Goal: Ask a question

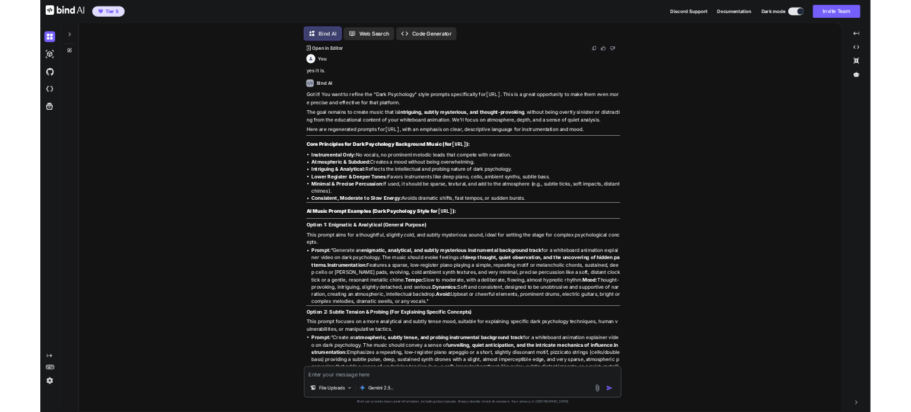
scroll to position [2319, 0]
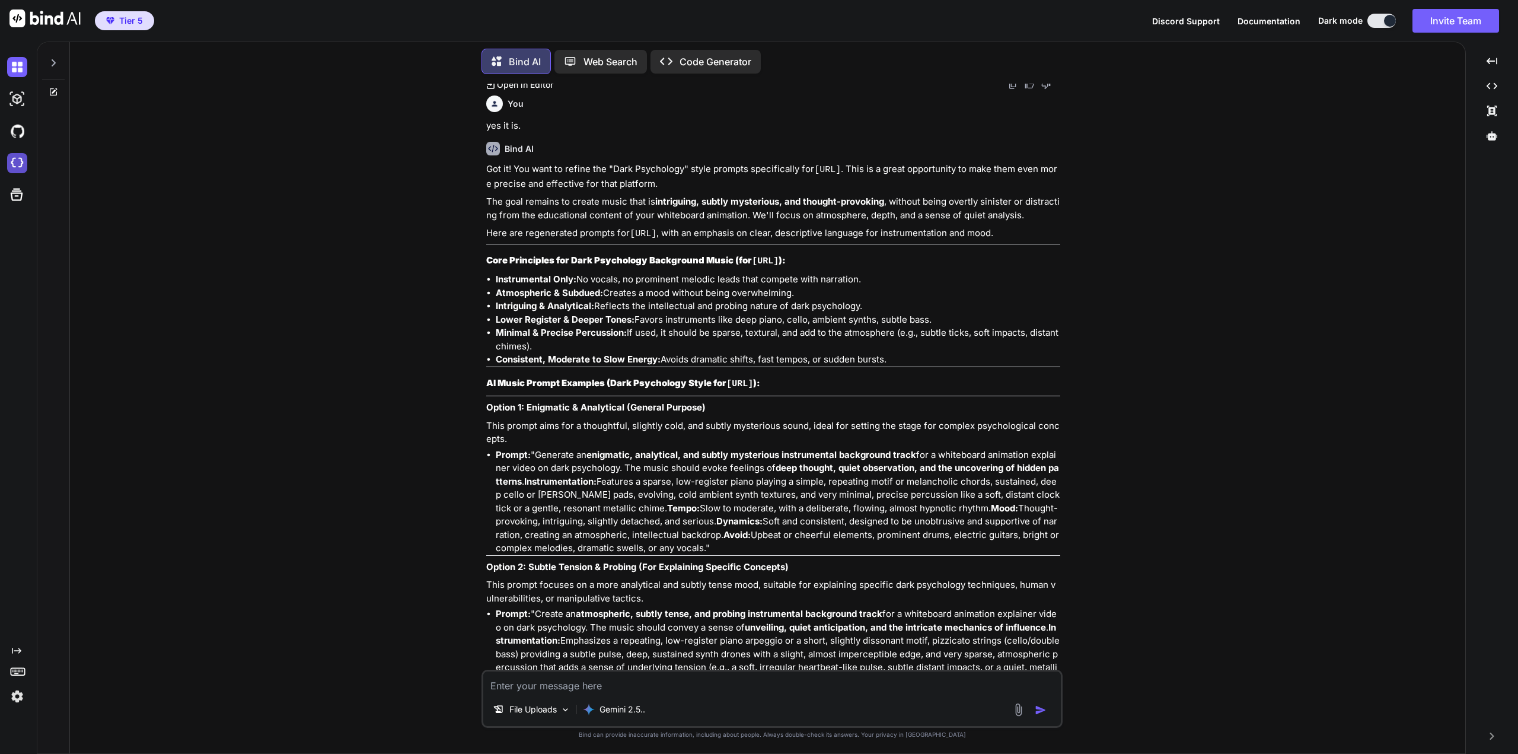
click at [20, 157] on img at bounding box center [17, 163] width 20 height 20
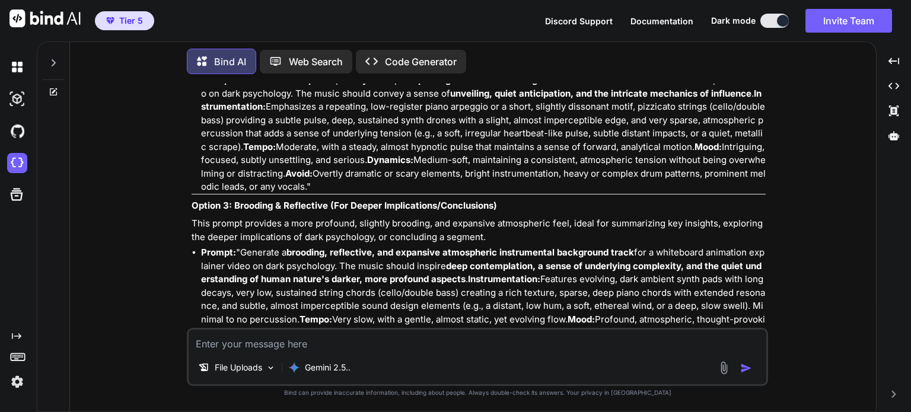
scroll to position [2556, 0]
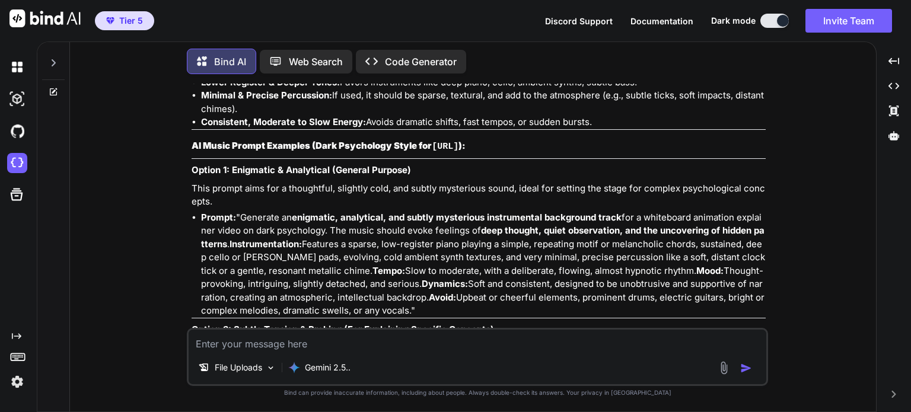
type textarea "x"
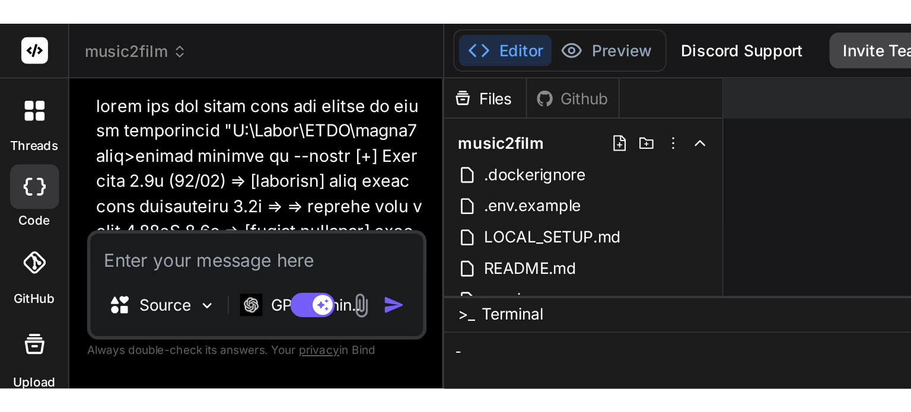
scroll to position [180, 0]
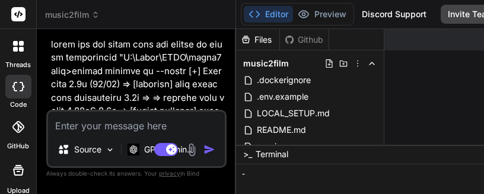
type textarea "x"
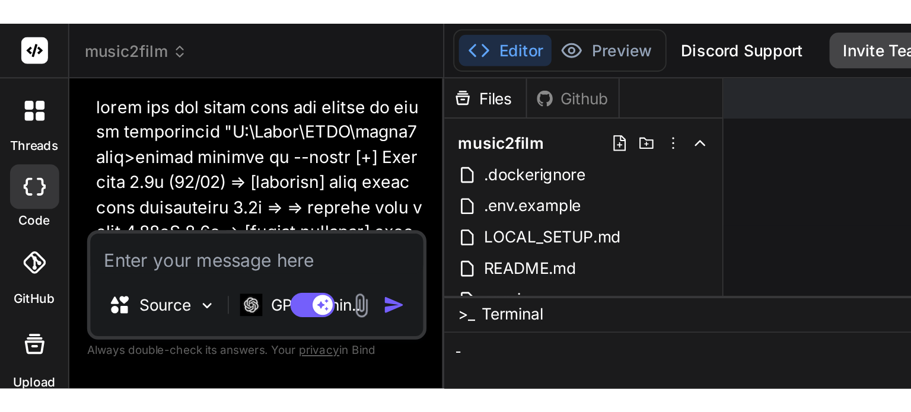
scroll to position [3901, 0]
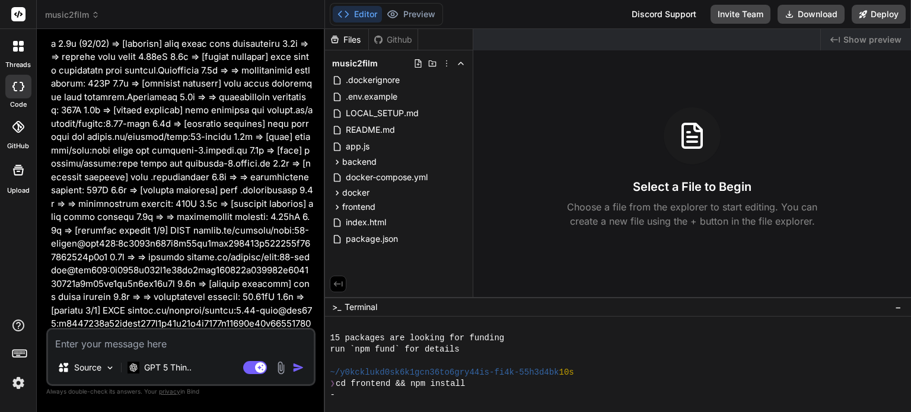
click at [154, 343] on textarea at bounding box center [181, 340] width 266 height 21
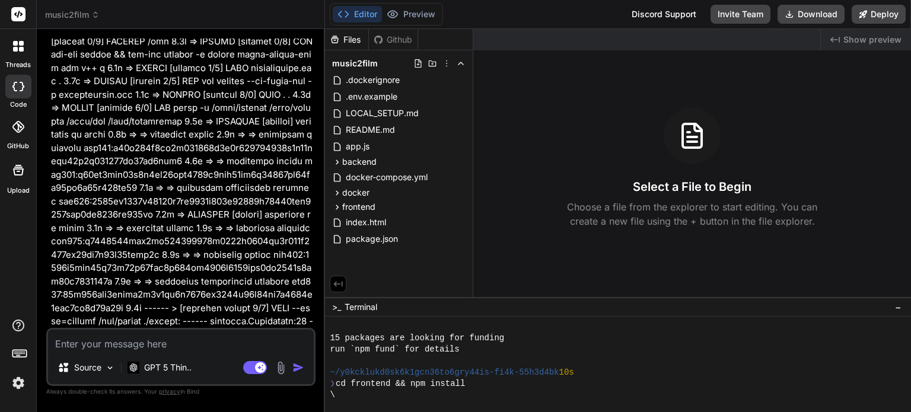
scroll to position [5637, 0]
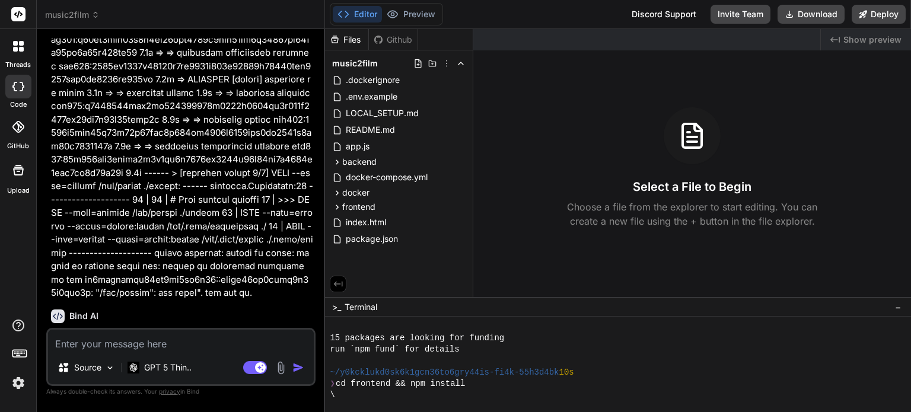
click at [266, 346] on textarea at bounding box center [181, 340] width 266 height 21
type textarea "s"
type textarea "x"
type textarea "so"
type textarea "x"
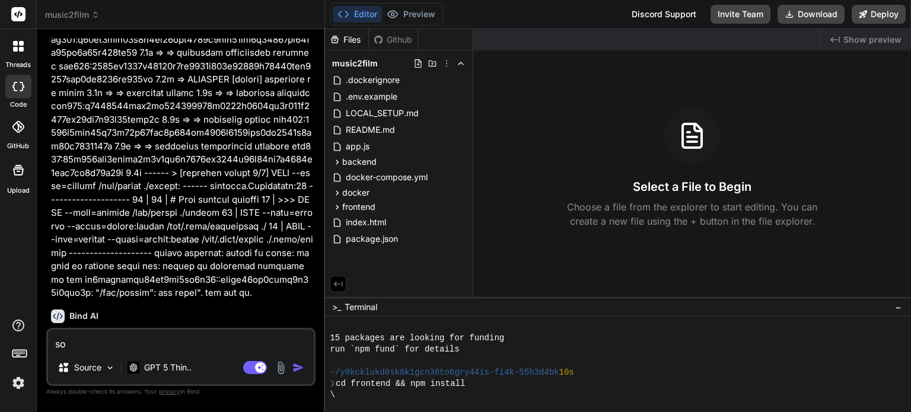
type textarea "s"
type textarea "x"
type textarea "i"
type textarea "x"
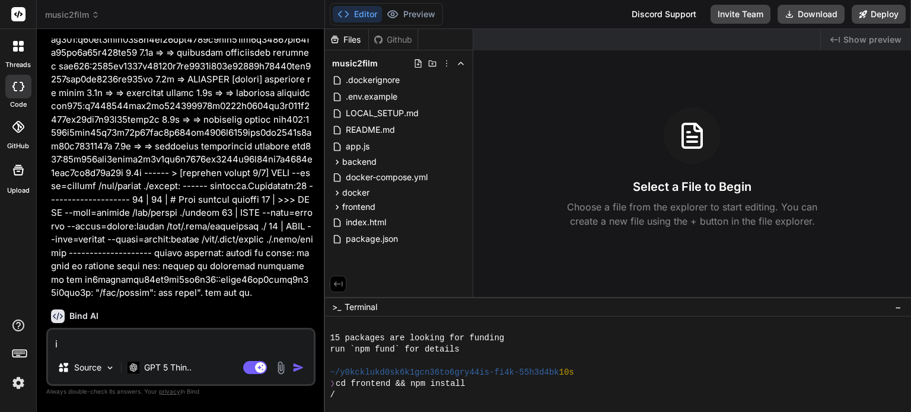
type textarea "is"
type textarea "x"
type textarea "is"
type textarea "x"
type textarea "is t"
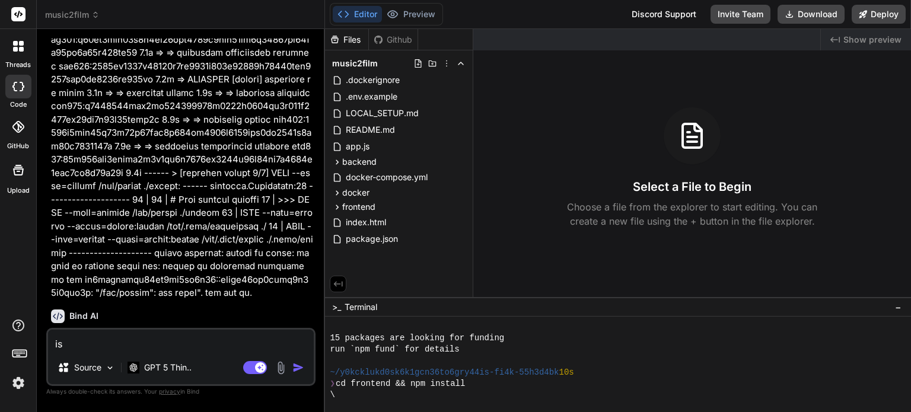
type textarea "x"
type textarea "is th"
type textarea "x"
type textarea "is the"
type textarea "x"
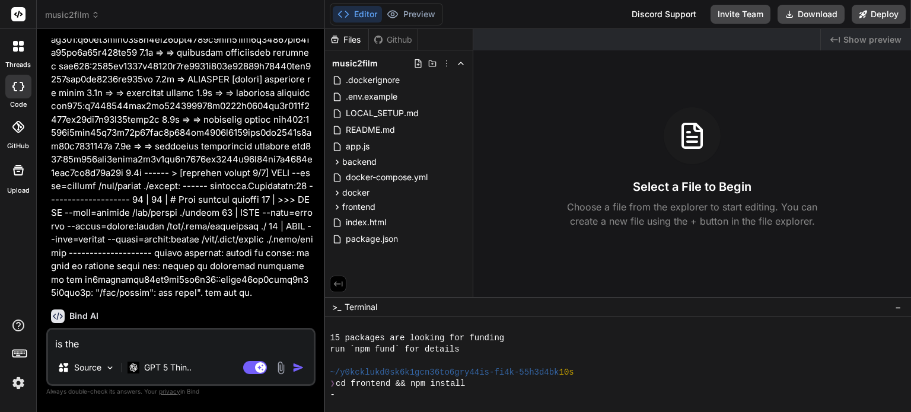
type textarea "is the"
type textarea "x"
type textarea "is the c"
type textarea "x"
type textarea "is the"
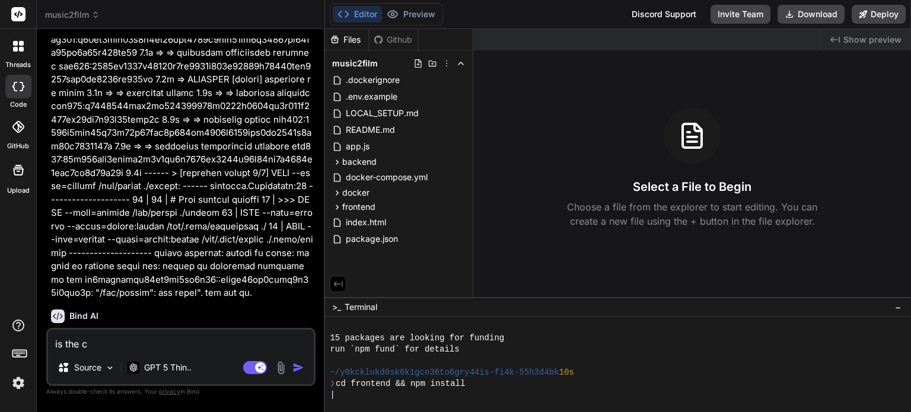
type textarea "x"
type textarea "is the"
type textarea "x"
type textarea "is th"
type textarea "x"
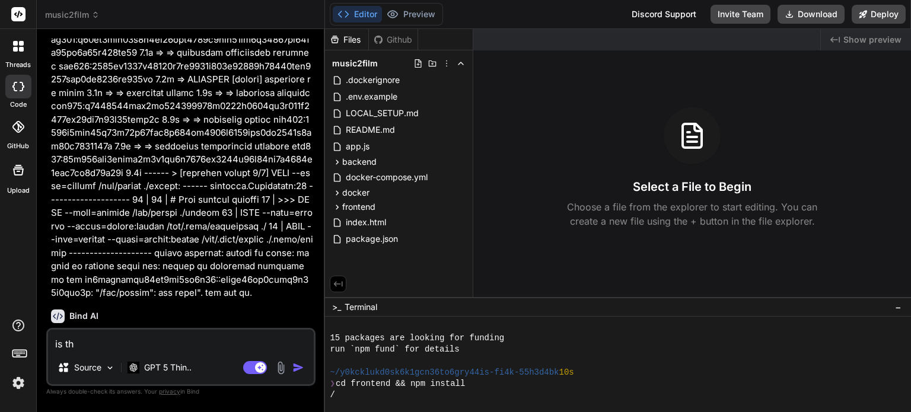
type textarea "is t"
type textarea "x"
type textarea "is"
type textarea "x"
type textarea "is"
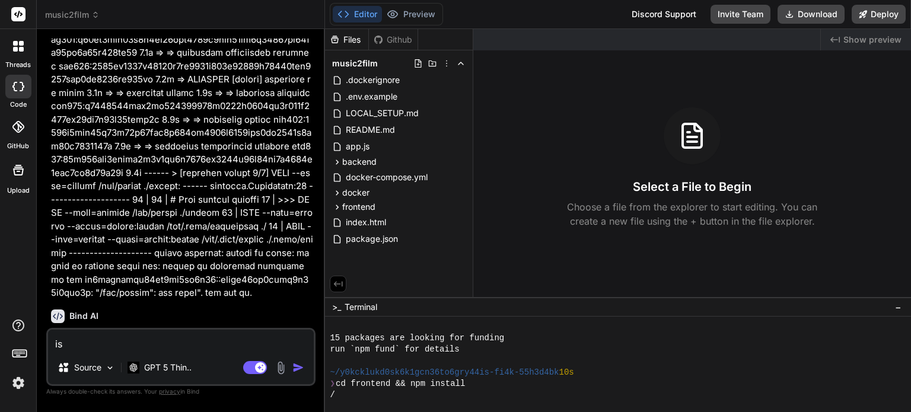
type textarea "x"
type textarea "i"
type textarea "x"
type textarea "c"
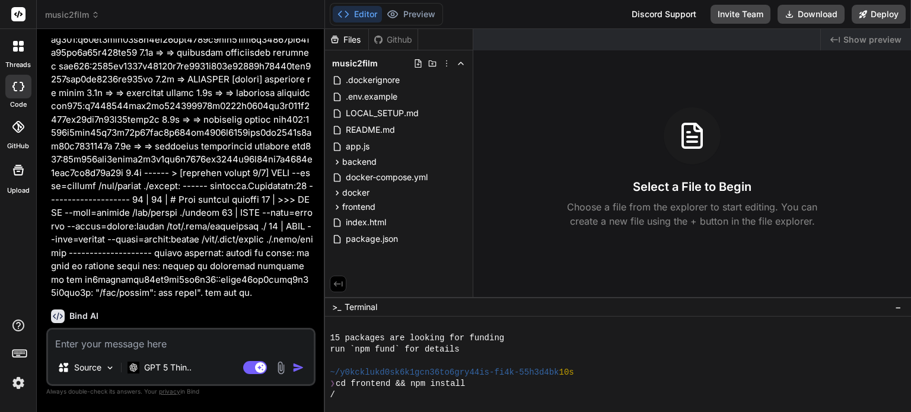
type textarea "x"
type textarea "cn"
type textarea "x"
type textarea "c"
type textarea "x"
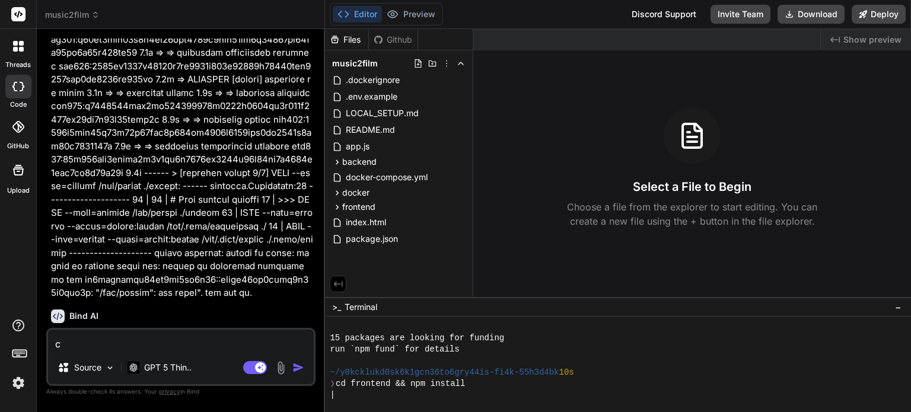
type textarea "x"
type textarea "i"
type textarea "x"
type textarea "is"
type textarea "x"
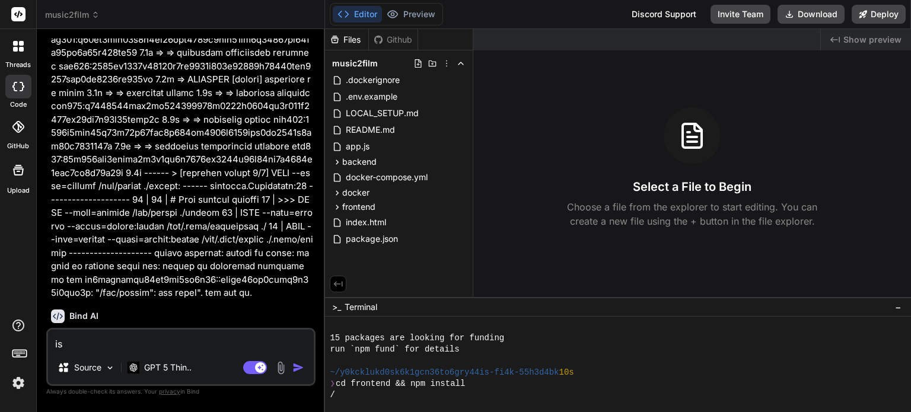
type textarea "is"
type textarea "x"
type textarea "is m"
type textarea "x"
type textarea "is"
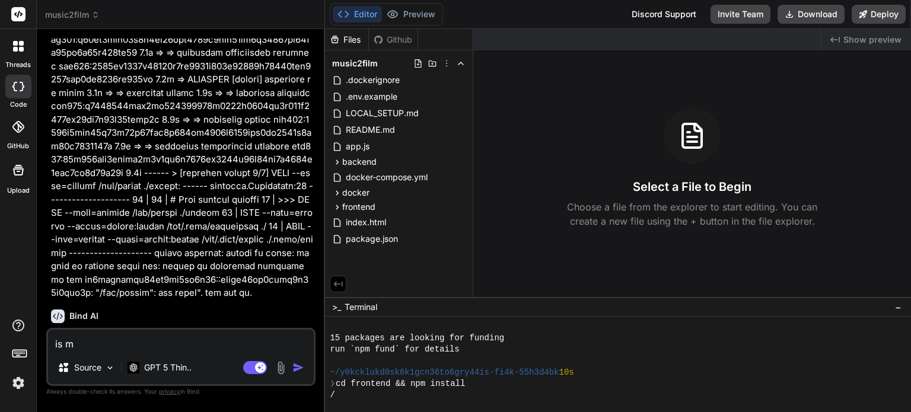
type textarea "x"
type textarea "is"
type textarea "x"
type textarea "i"
type textarea "x"
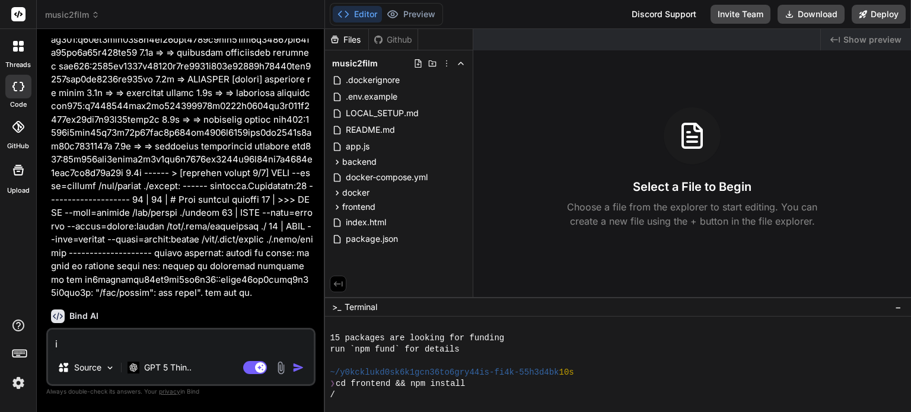
type textarea "x"
type textarea "d"
type textarea "x"
type textarea "do"
type textarea "x"
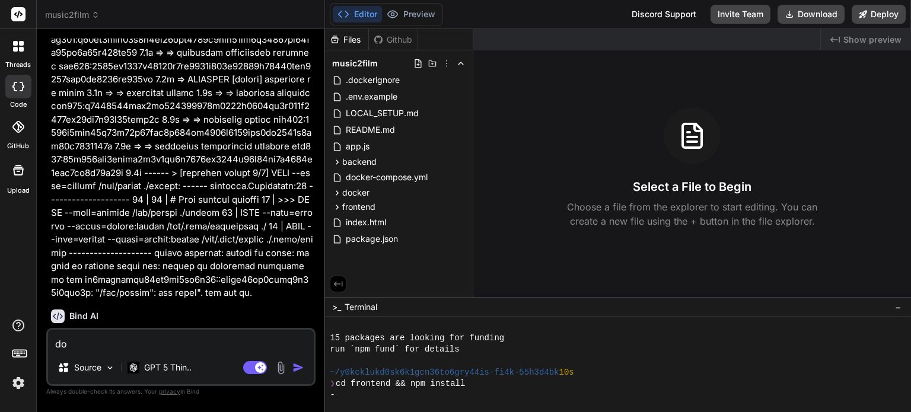
type textarea "do"
type textarea "x"
type textarea "do t"
type textarea "x"
type textarea "do th"
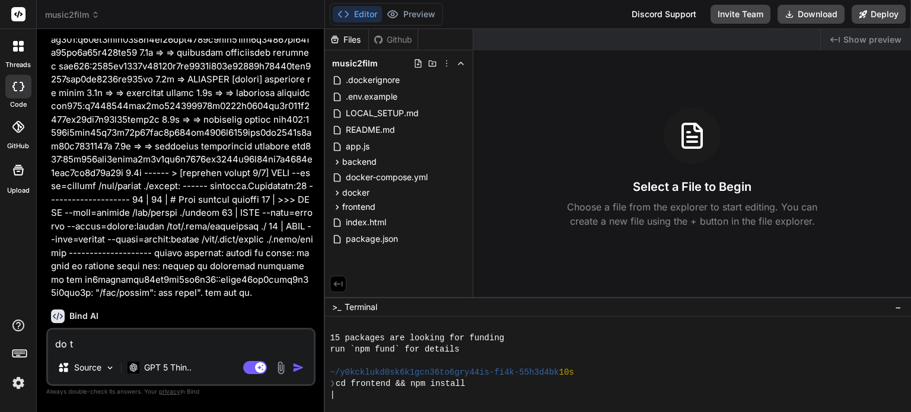
type textarea "x"
type textarea "do the"
type textarea "x"
type textarea "do the"
type textarea "x"
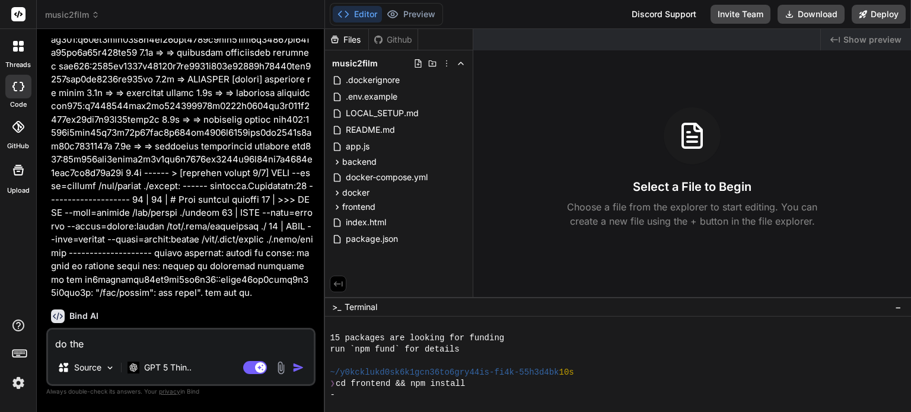
type textarea "do the f"
type textarea "x"
type textarea "do the fi"
type textarea "x"
type textarea "do the f"
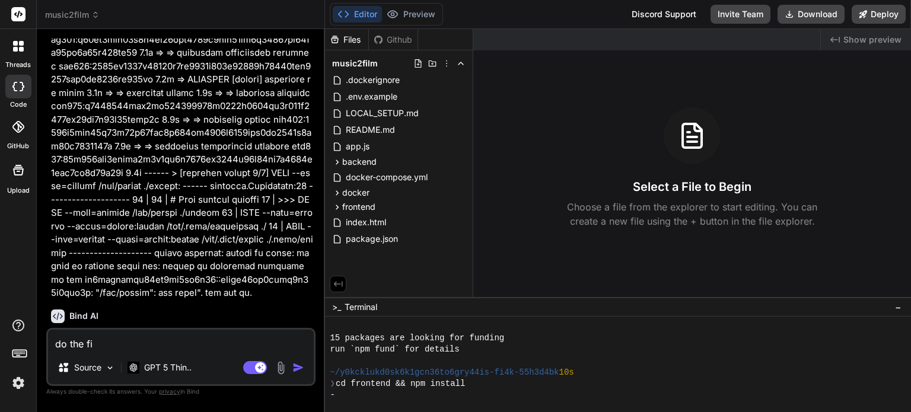
type textarea "x"
type textarea "do the fr"
type textarea "x"
type textarea "do the fro"
type textarea "x"
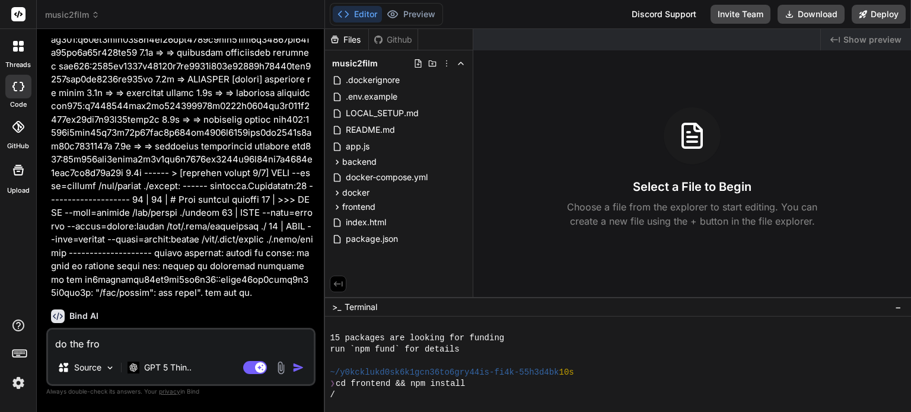
type textarea "do the fron"
type textarea "x"
type textarea "do the frone"
type textarea "x"
type textarea "do the fron"
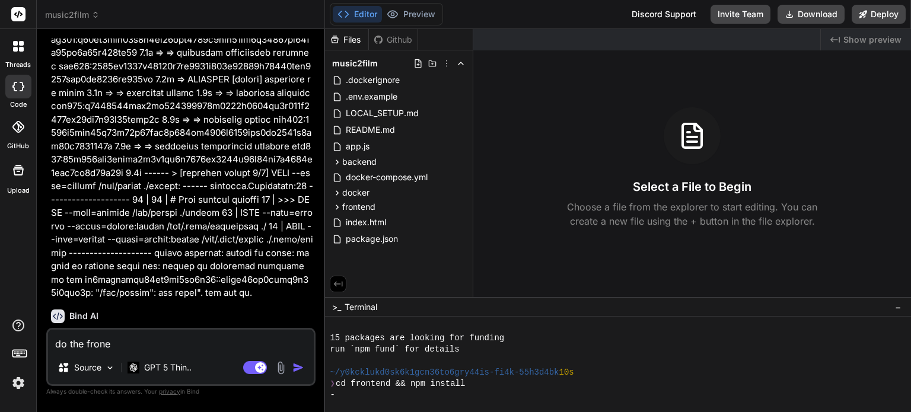
type textarea "x"
type textarea "do the fron"
type textarea "x"
type textarea "do the fron"
type textarea "x"
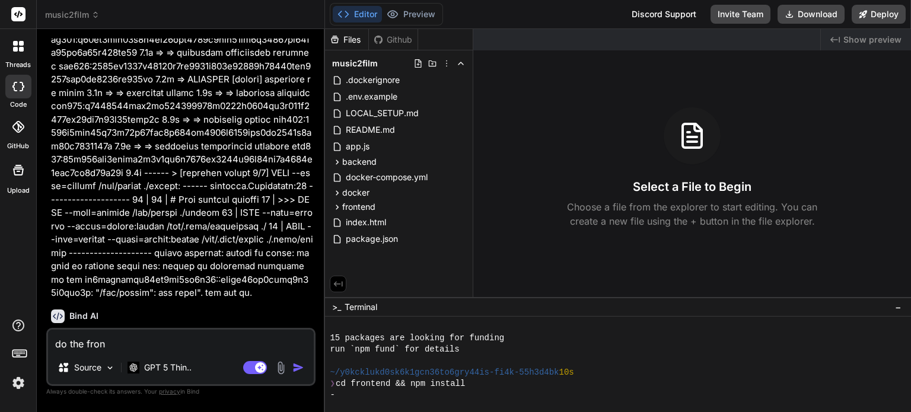
type textarea "do the front"
type textarea "x"
type textarea "do the front"
type textarea "x"
type textarea "do the front e"
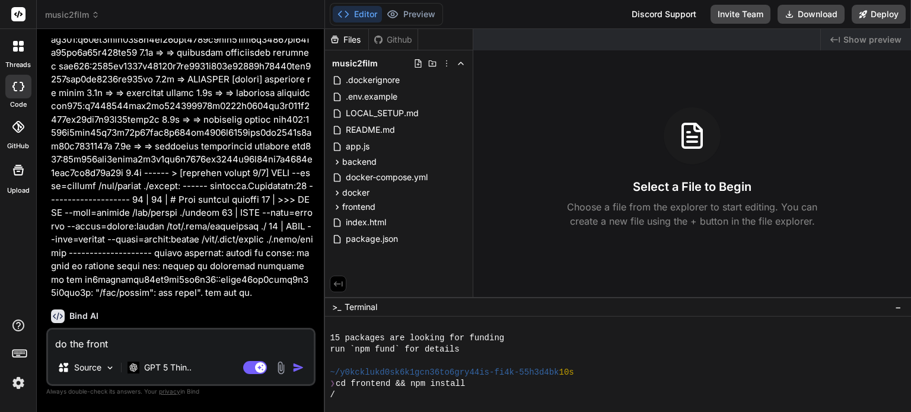
type textarea "x"
type textarea "do the front en"
type textarea "x"
type textarea "do the front end"
type textarea "x"
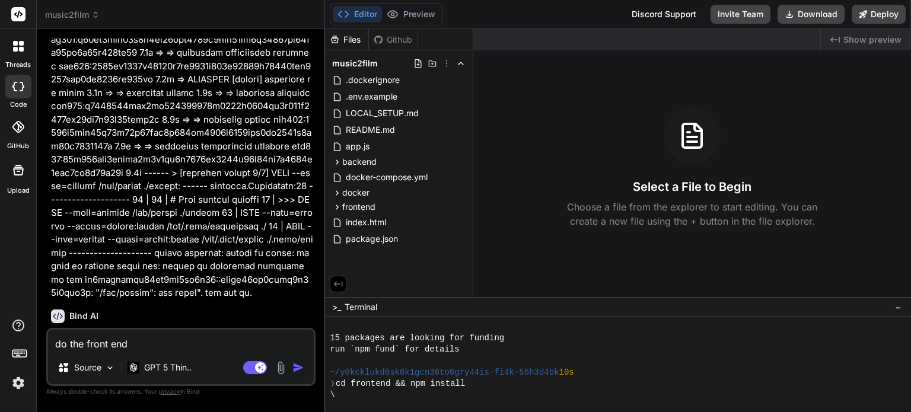
type textarea "do the front end"
type textarea "x"
type textarea "do the front end i"
type textarea "x"
type textarea "do the front end is"
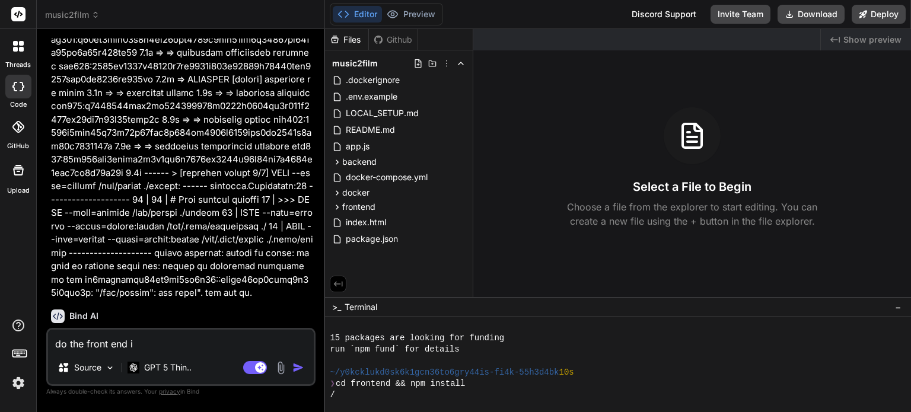
type textarea "x"
type textarea "do the front end is"
type textarea "x"
type textarea "do the front end is u"
type textarea "x"
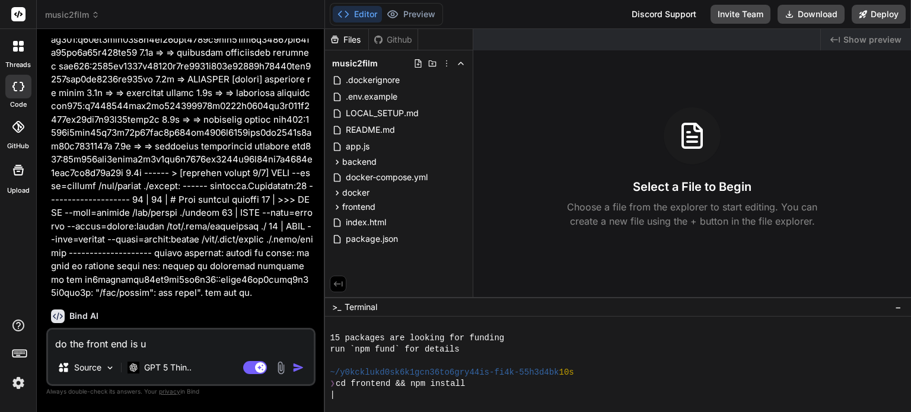
type textarea "do the front end is us"
type textarea "x"
type textarea "do the front end is usi"
type textarea "x"
type textarea "do the front end is usin"
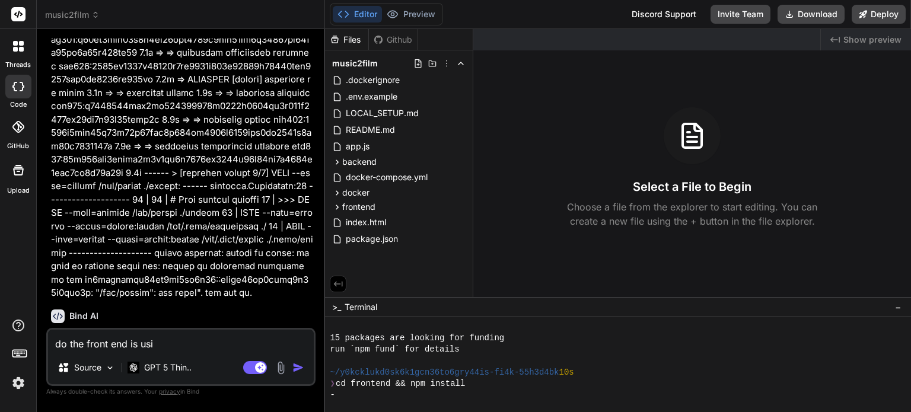
type textarea "x"
type textarea "do the front end is using"
type textarea "x"
type textarea "do the front end is using"
type textarea "x"
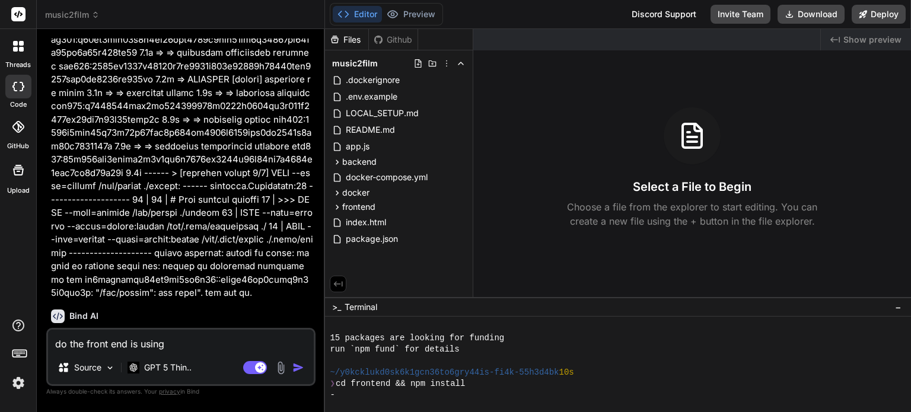
type textarea "do the front end is using n"
type textarea "x"
type textarea "do the front end is using ne"
type textarea "x"
type textarea "do the front end is using nex"
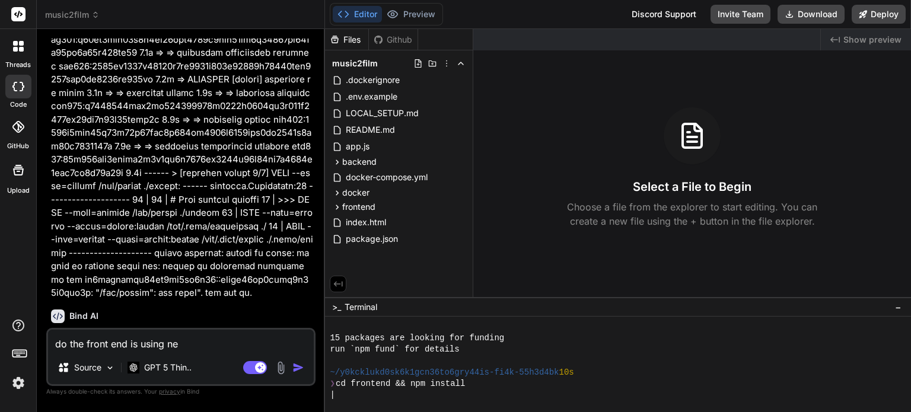
type textarea "x"
type textarea "do the front end is using next"
type textarea "x"
type textarea "do the front end is using next"
type textarea "x"
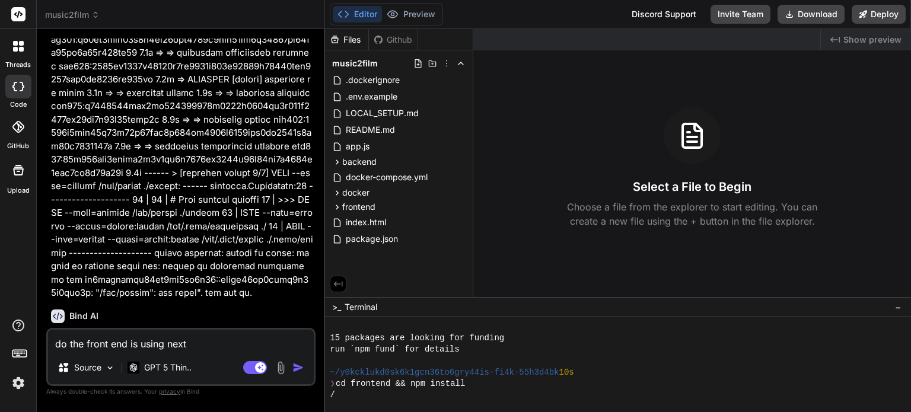
type textarea "do the front end is using next j"
type textarea "x"
type textarea "do the front end is using next js"
type textarea "x"
type textarea "do the front end is using next js"
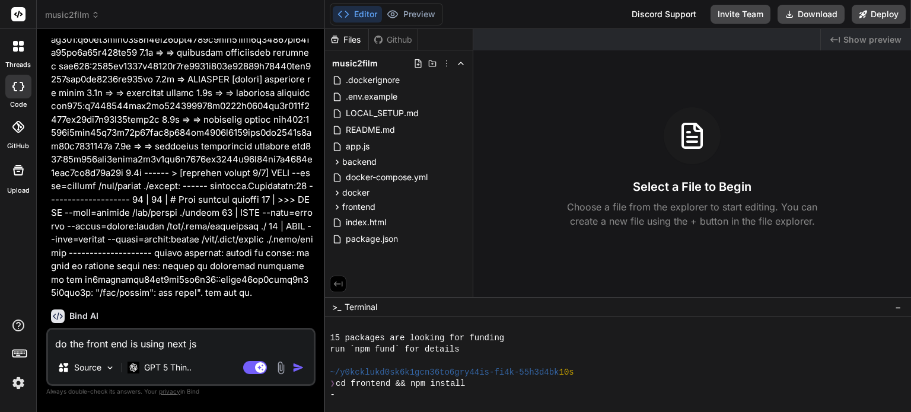
type textarea "x"
type textarea "do the front end is using next js o"
type textarea "x"
type textarea "do the front end is using next js or"
type textarea "x"
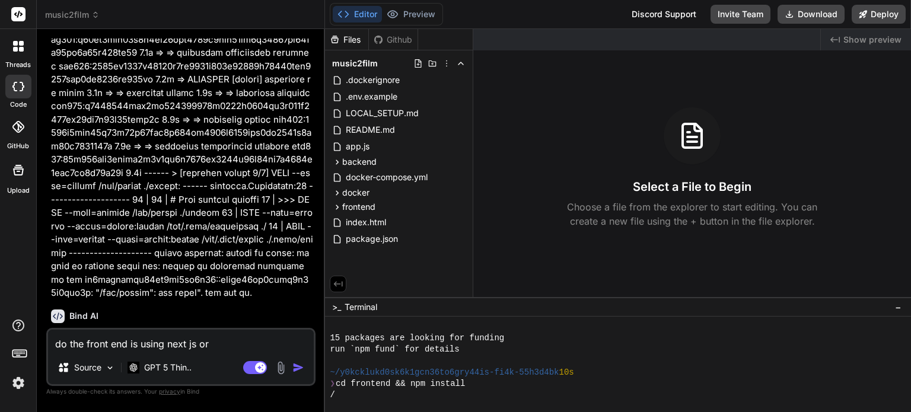
type textarea "do the front end is using next js or"
type textarea "x"
type textarea "do the front end is using next js or r"
type textarea "x"
type textarea "do the front end is using next js or re"
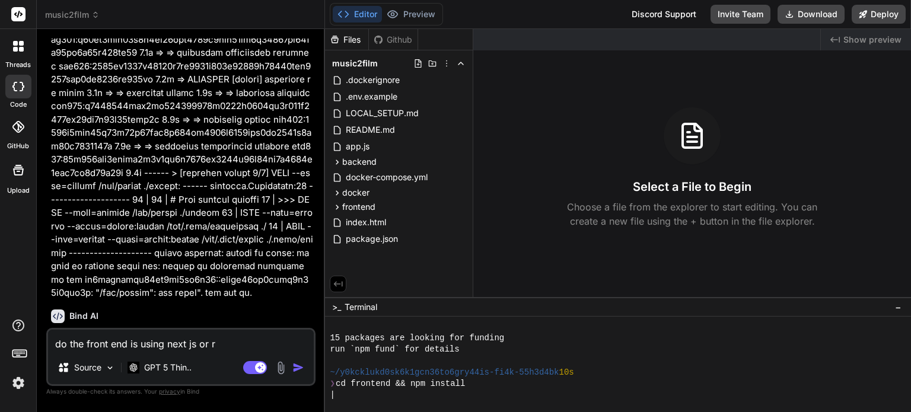
type textarea "x"
type textarea "do the front end is using next js or rea"
type textarea "x"
type textarea "do the front end is using next js or reac"
type textarea "x"
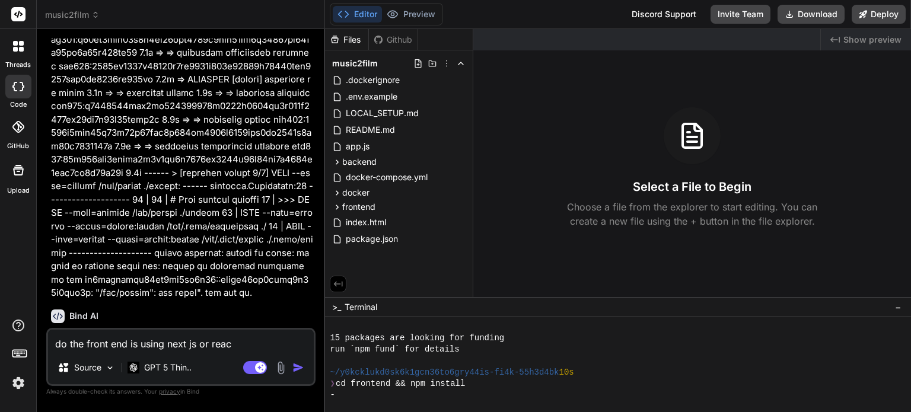
type textarea "do the front end is using next js or react"
type textarea "x"
type textarea "do the front end is using next js or react?"
type textarea "x"
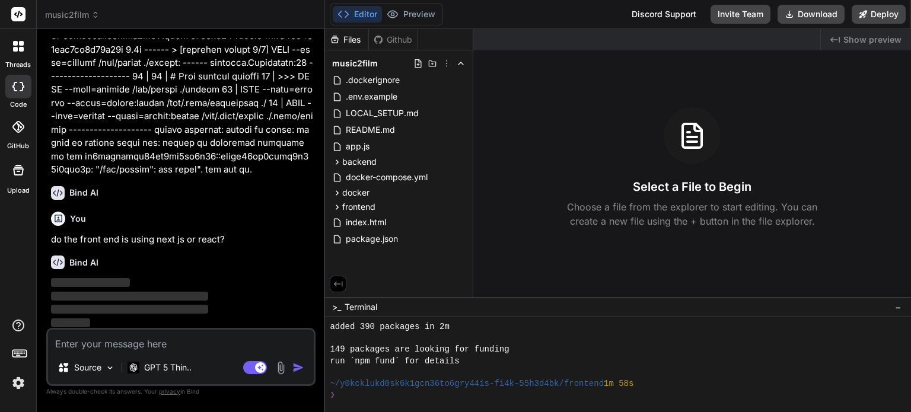
scroll to position [5761, 0]
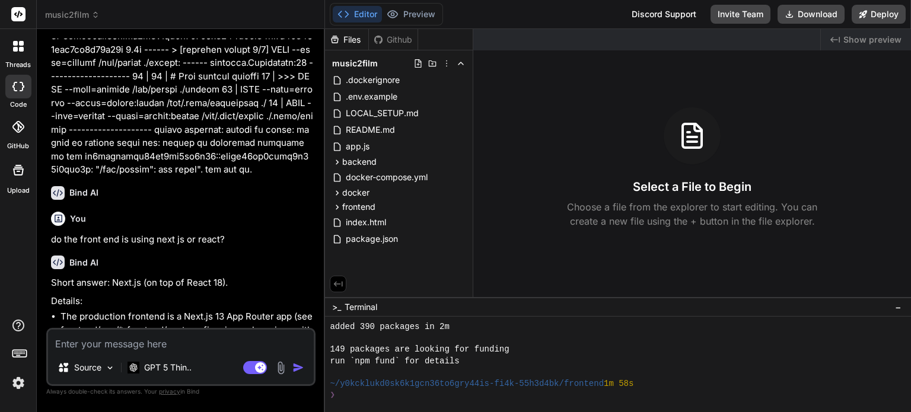
type textarea "x"
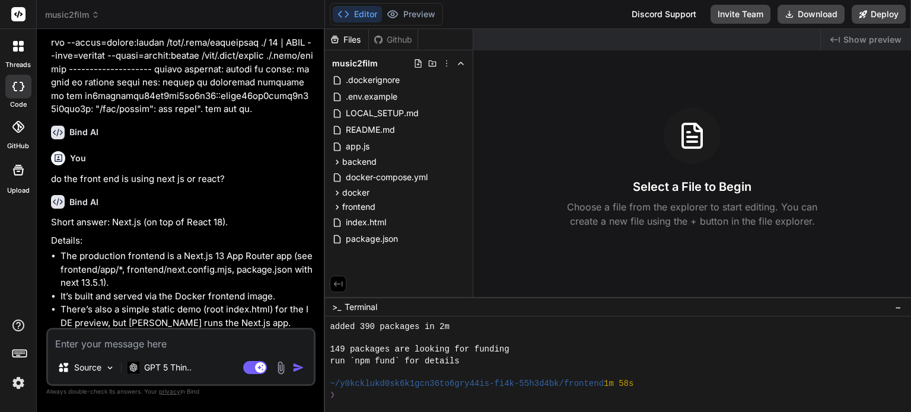
scroll to position [296, 0]
type textarea "d"
type textarea "x"
type textarea "du"
type textarea "x"
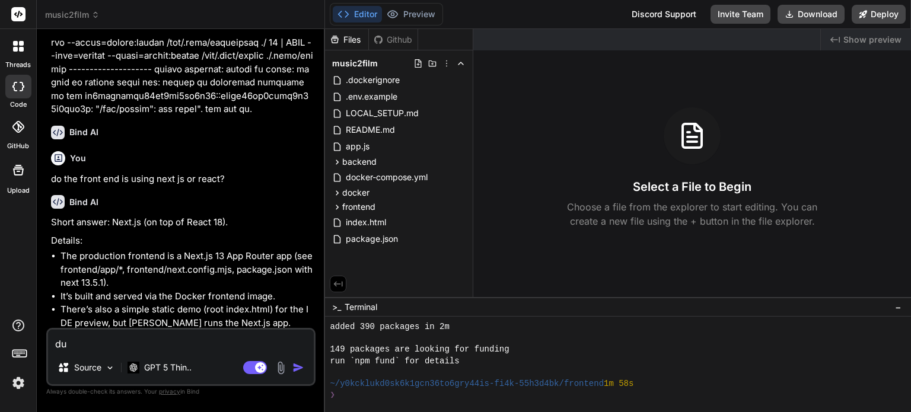
type textarea "due"
type textarea "x"
type textarea "due"
type textarea "x"
type textarea "due t"
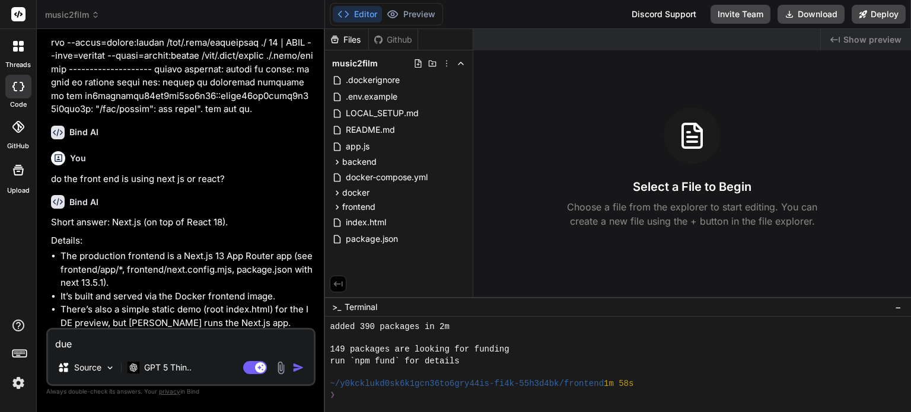
type textarea "x"
type textarea "due to"
type textarea "x"
type textarea "due to"
type textarea "x"
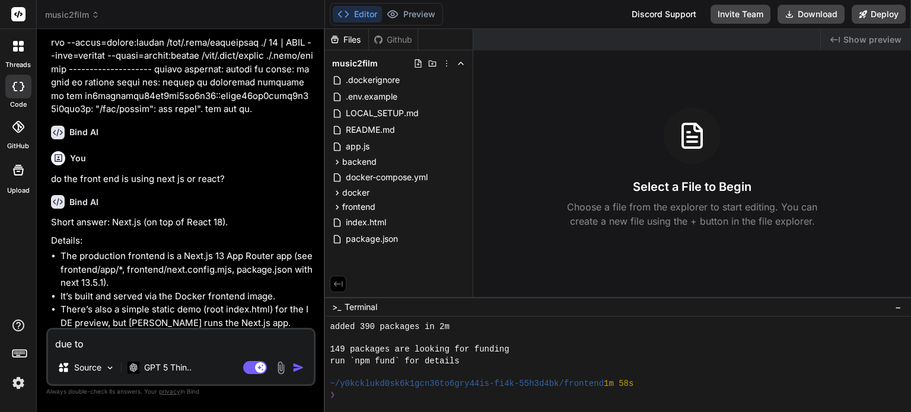
type textarea "due to m"
type textarea "x"
type textarea "due to ma"
type textarea "x"
type textarea "due to man"
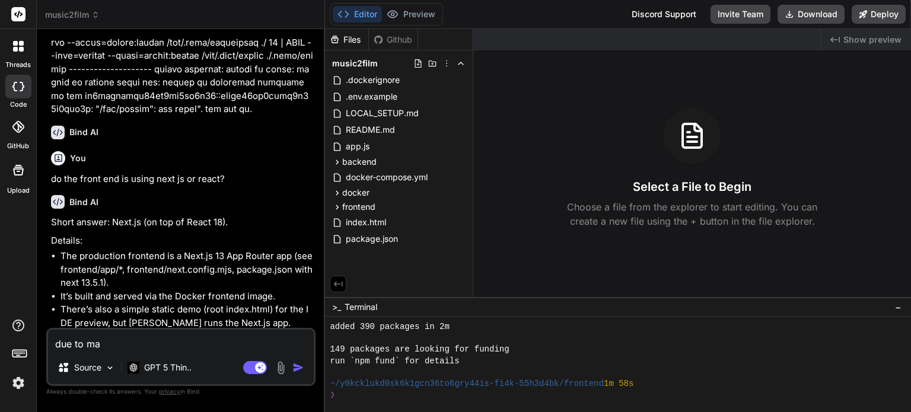
type textarea "x"
type textarea "due to many"
type textarea "x"
type textarea "due to many"
type textarea "x"
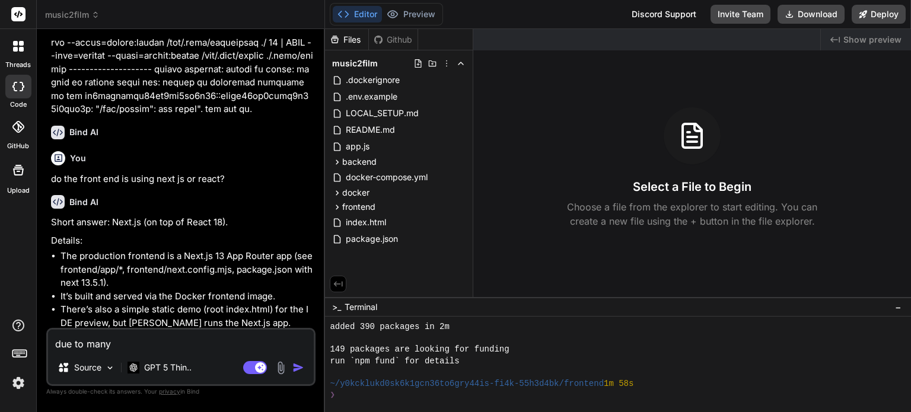
type textarea "due to many e"
type textarea "x"
type textarea "due to many er"
type textarea "x"
type textarea "due to many err"
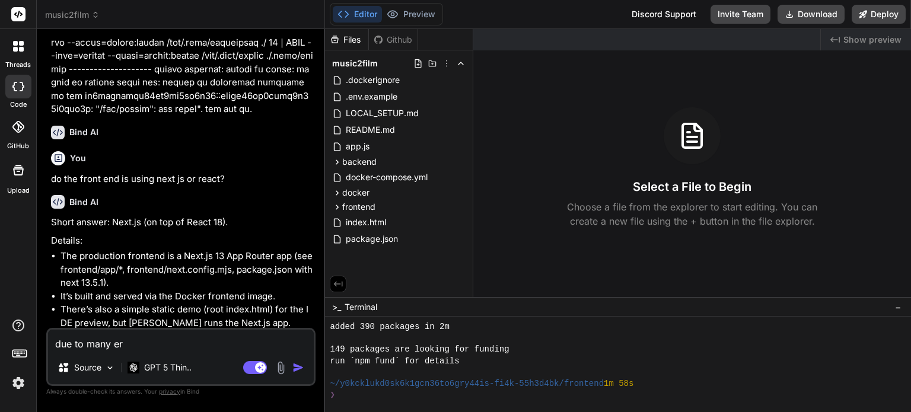
type textarea "x"
type textarea "due to many erro"
type textarea "x"
type textarea "due to many error"
type textarea "x"
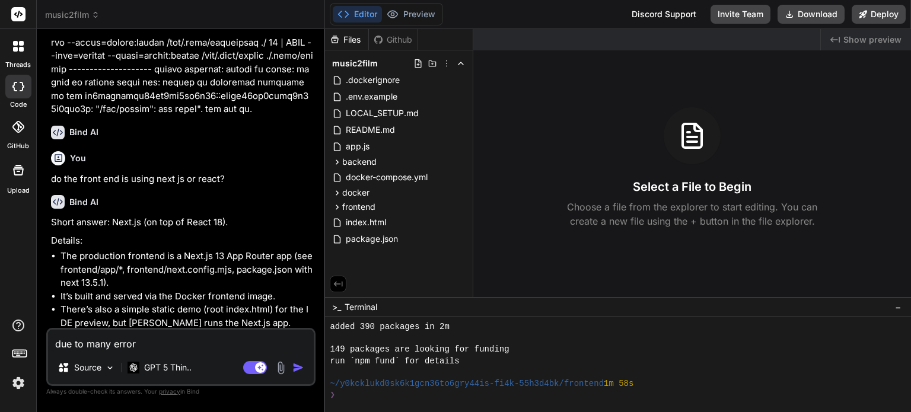
type textarea "due to many error"
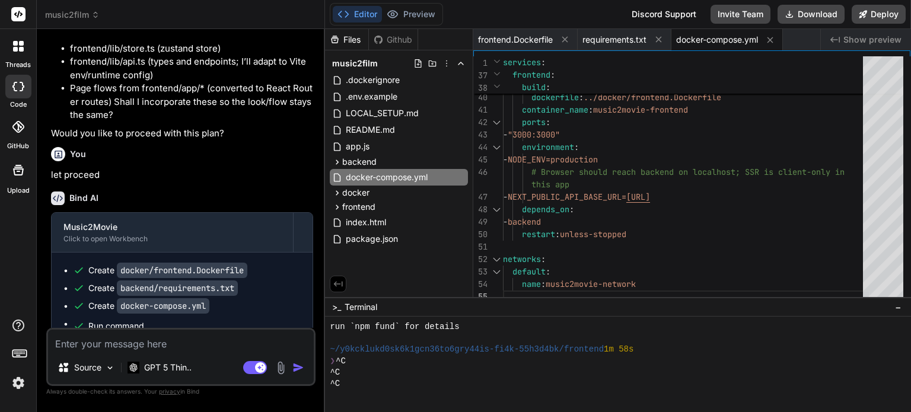
scroll to position [6993, 0]
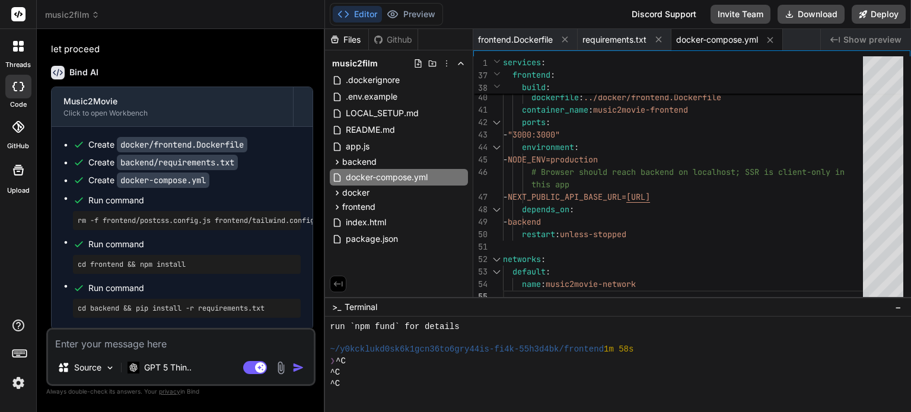
click at [363, 13] on button "Editor" at bounding box center [357, 14] width 49 height 17
click at [363, 12] on button "Editor" at bounding box center [357, 14] width 49 height 17
click at [416, 366] on div "❯ ^C" at bounding box center [611, 361] width 563 height 11
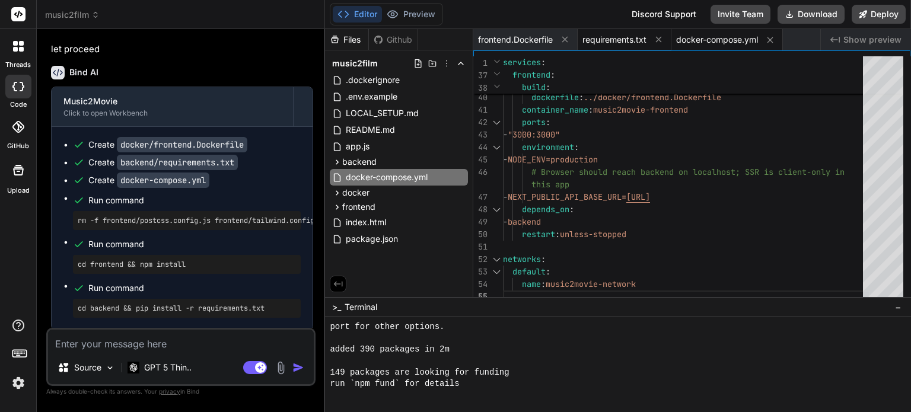
click at [626, 44] on span "requirements.txt" at bounding box center [614, 40] width 64 height 12
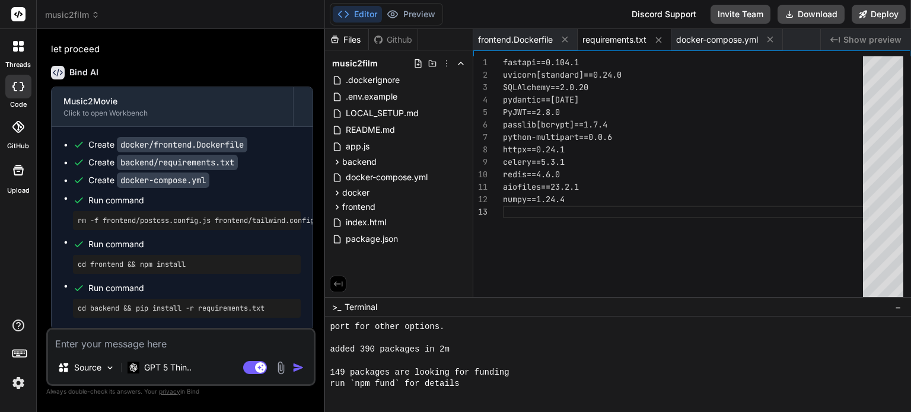
drag, startPoint x: 608, startPoint y: 46, endPoint x: 667, endPoint y: 41, distance: 59.5
click at [609, 46] on div "requirements.txt" at bounding box center [624, 39] width 94 height 21
click at [517, 45] on div "frontend.Dockerfile" at bounding box center [525, 39] width 104 height 21
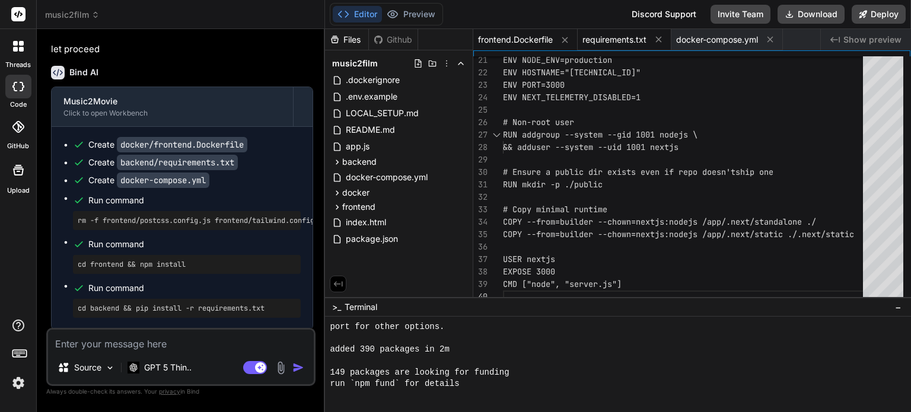
click at [626, 44] on span "requirements.txt" at bounding box center [614, 40] width 64 height 12
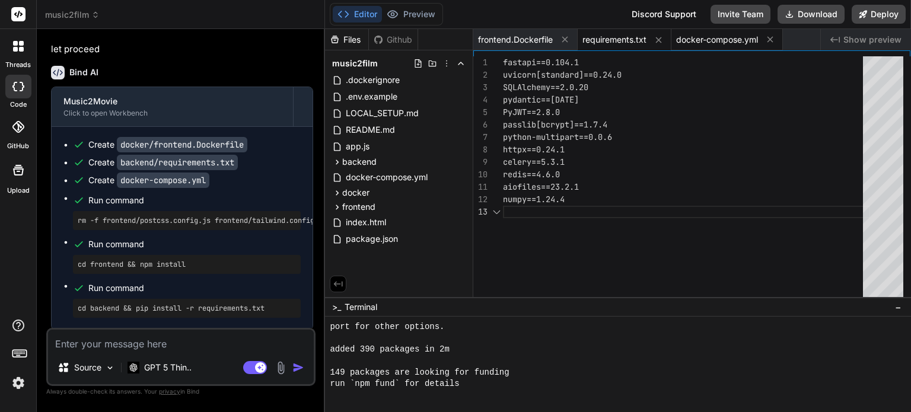
click at [704, 43] on span "docker-compose.yml" at bounding box center [717, 40] width 82 height 12
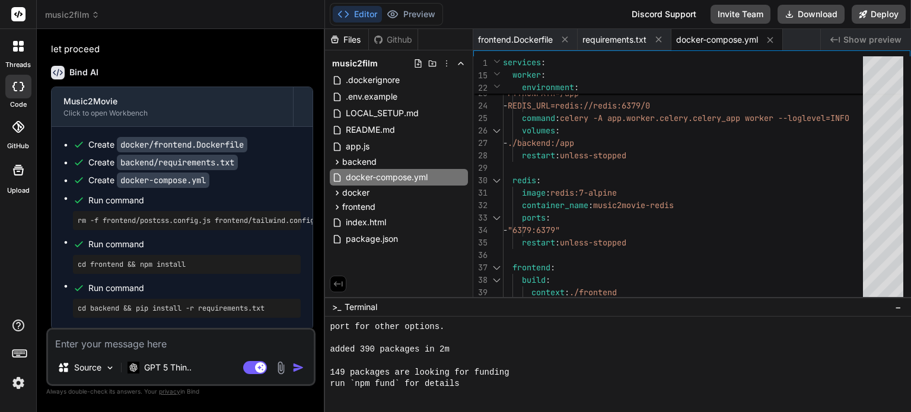
click at [722, 39] on span "docker-compose.yml" at bounding box center [717, 40] width 82 height 12
click at [618, 42] on span "requirements.txt" at bounding box center [614, 40] width 64 height 12
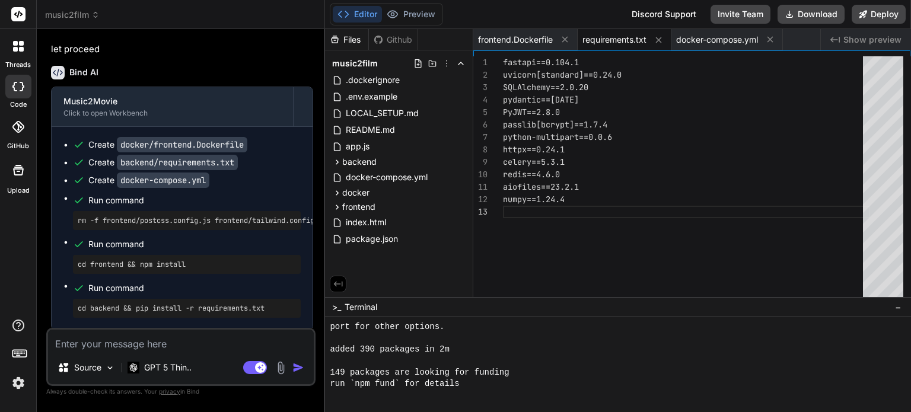
click at [19, 379] on img at bounding box center [18, 383] width 20 height 20
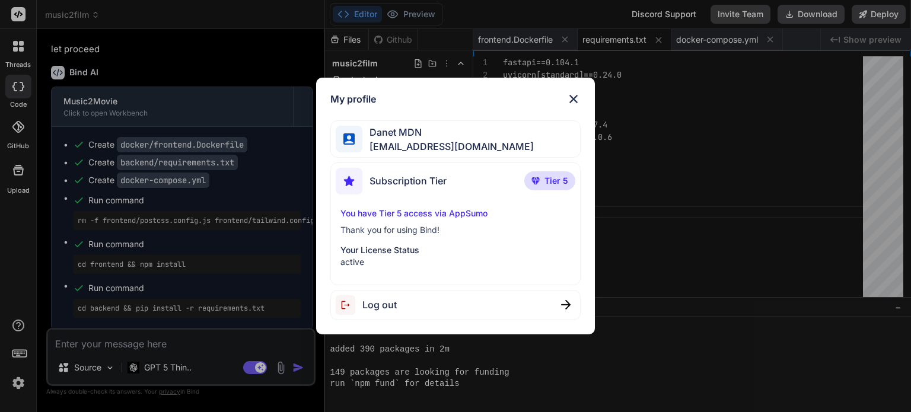
click at [733, 251] on div "My profile Danet MDN m.daneth@gmail.com Subscription Tier Tier 5 You have Tier …" at bounding box center [455, 206] width 911 height 412
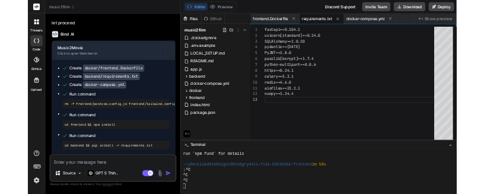
scroll to position [330, 0]
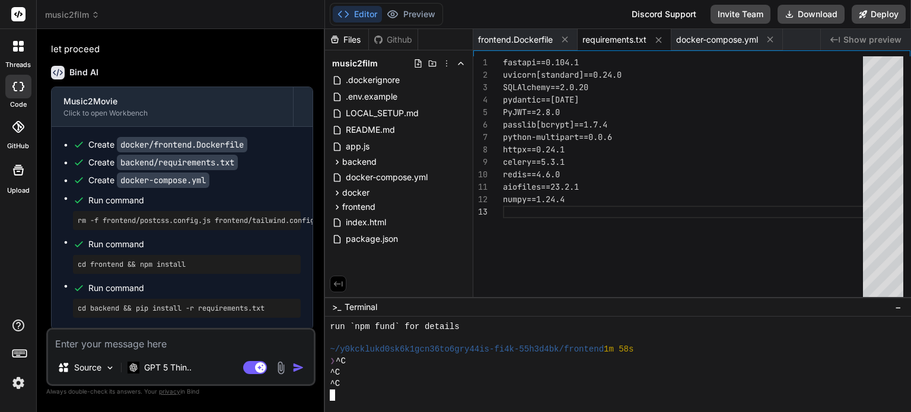
click at [451, 369] on div "^C" at bounding box center [611, 372] width 563 height 11
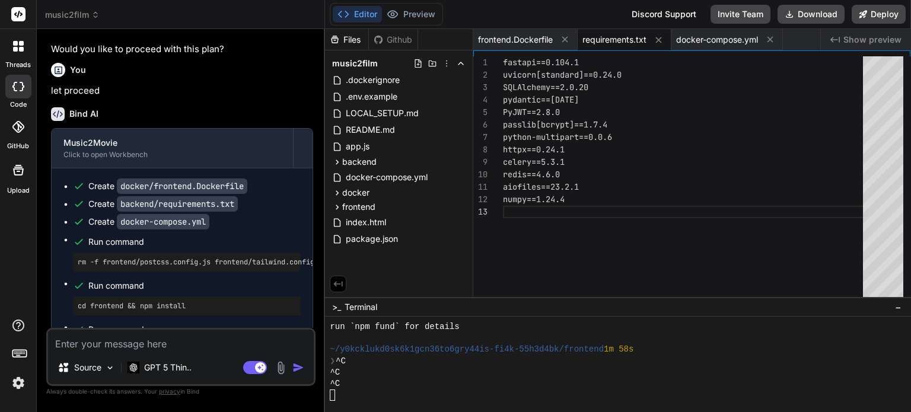
scroll to position [6993, 0]
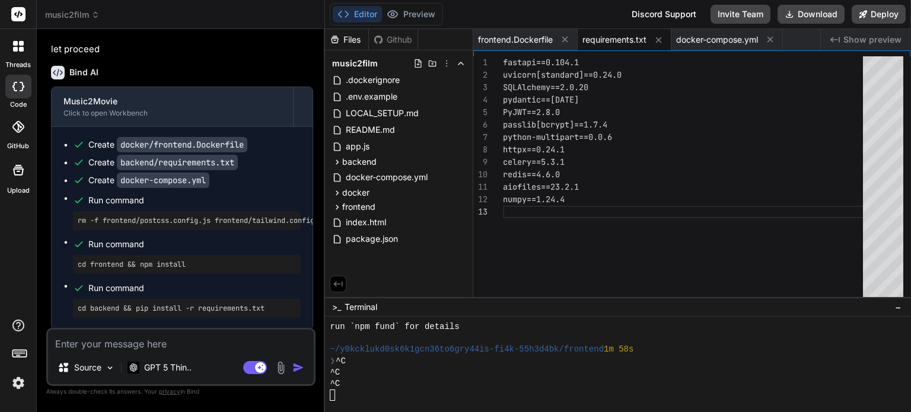
click at [365, 12] on button "Editor" at bounding box center [357, 14] width 49 height 17
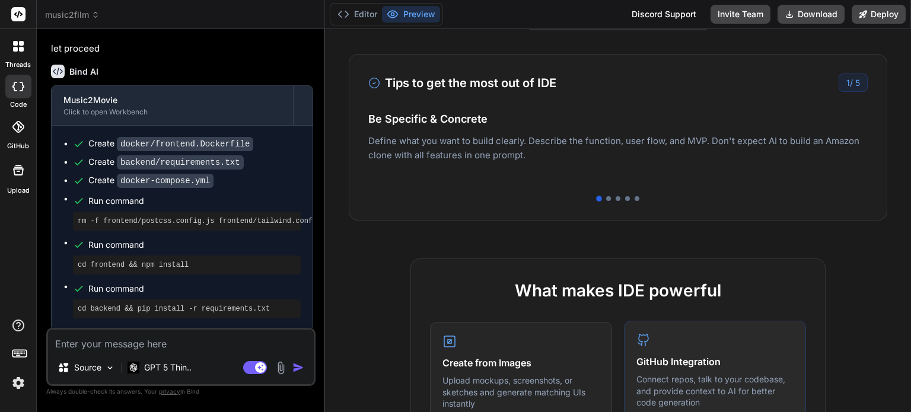
scroll to position [119, 0]
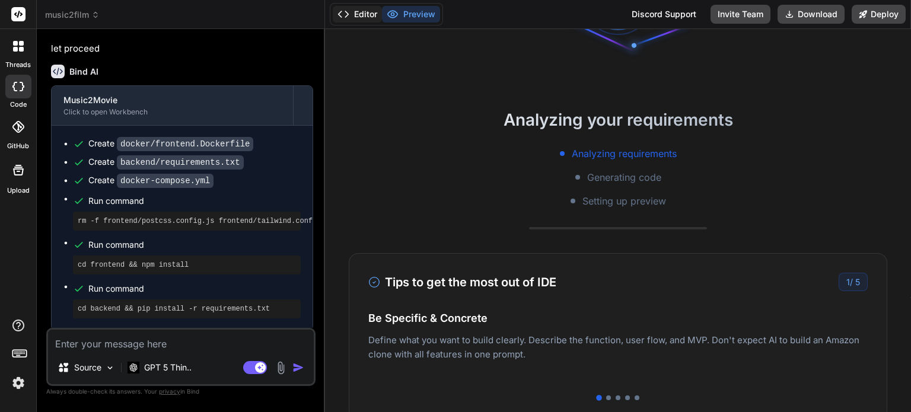
click at [352, 18] on button "Editor" at bounding box center [357, 14] width 49 height 17
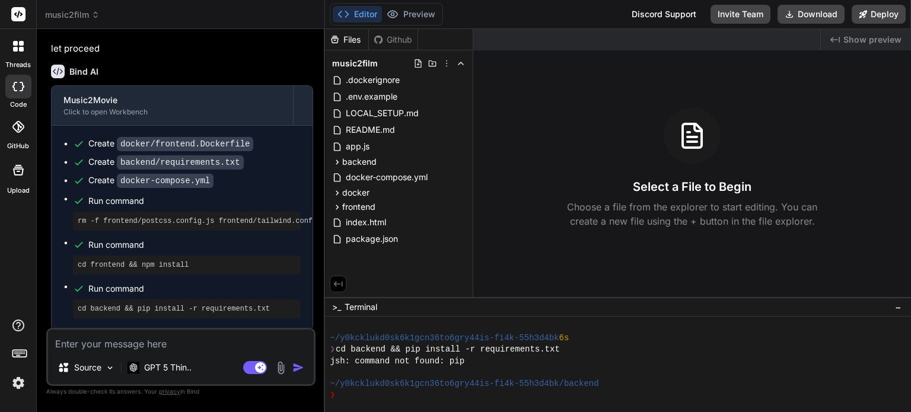
scroll to position [148, 0]
click at [476, 371] on div at bounding box center [611, 372] width 563 height 11
drag, startPoint x: 448, startPoint y: 362, endPoint x: 465, endPoint y: 362, distance: 16.6
drag, startPoint x: 346, startPoint y: 13, endPoint x: 382, endPoint y: 18, distance: 35.9
click at [352, 14] on button "Editor" at bounding box center [357, 14] width 49 height 17
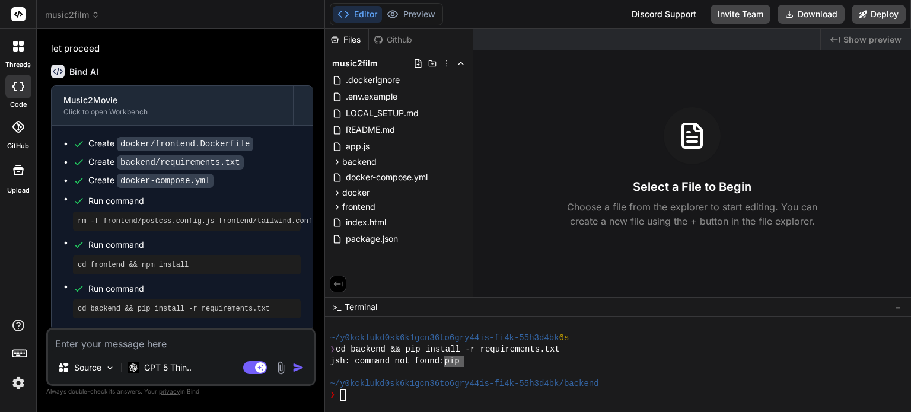
click at [334, 21] on button "Editor" at bounding box center [357, 14] width 49 height 17
type textarea "x"
